Goal: Navigation & Orientation: Find specific page/section

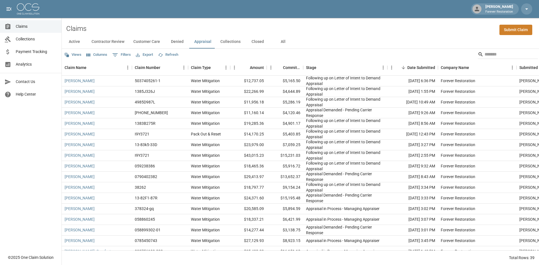
click at [75, 41] on button "Active" at bounding box center [74, 41] width 25 height 13
